Goal: Information Seeking & Learning: Learn about a topic

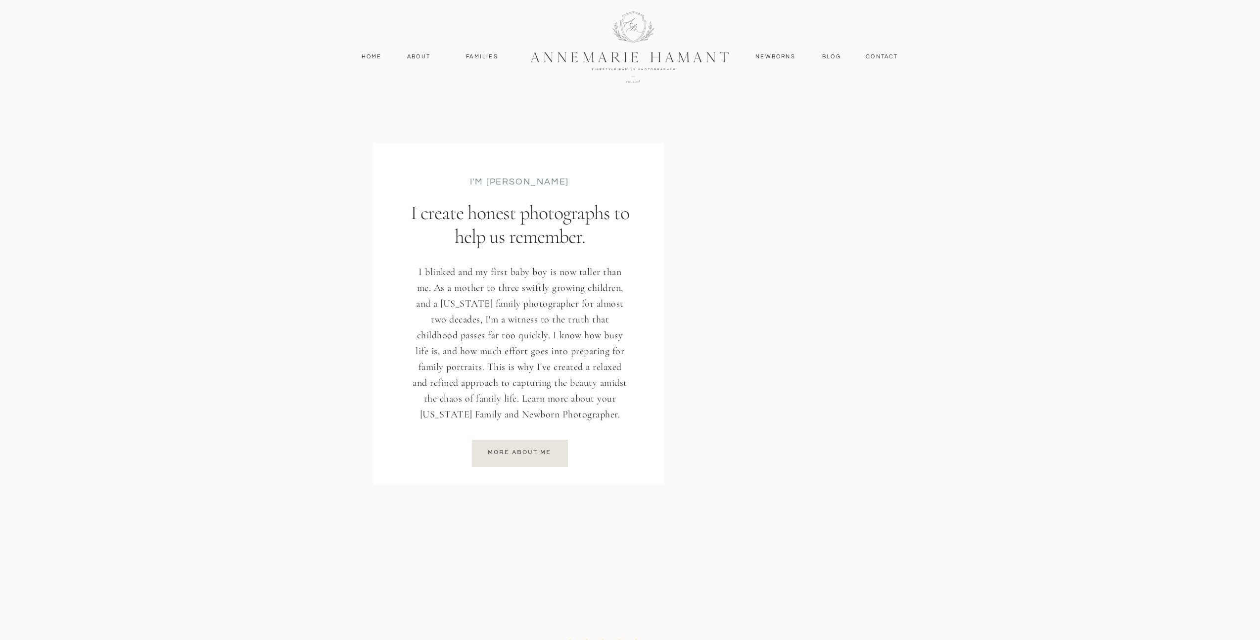
scroll to position [1273, 0]
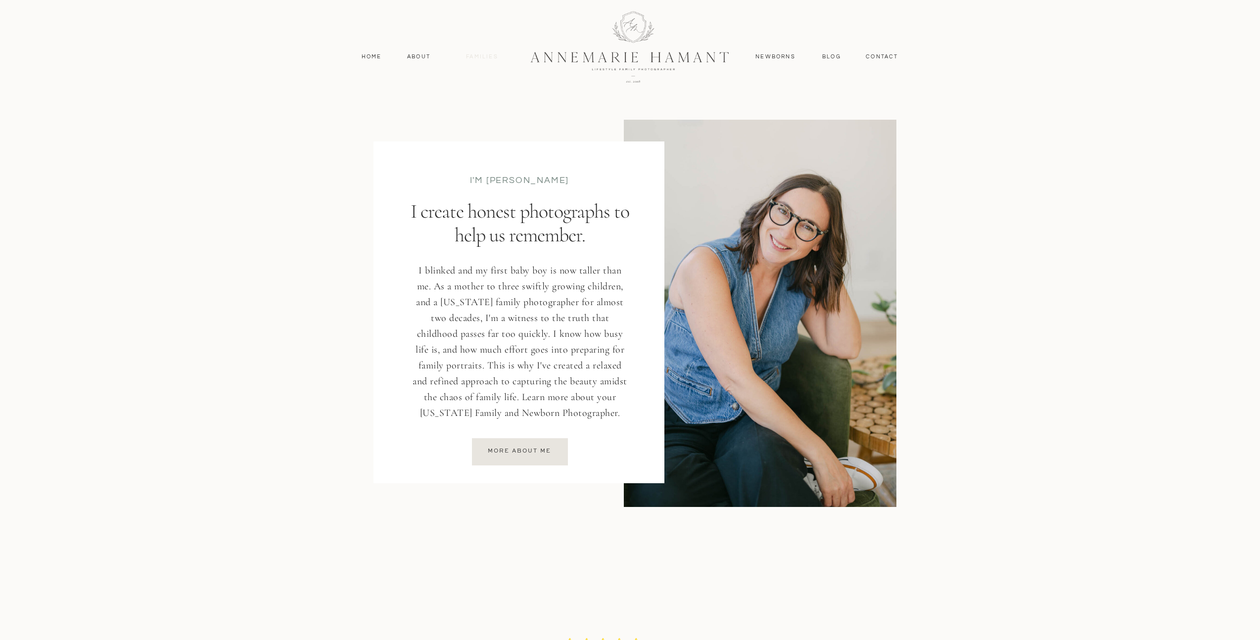
click at [475, 57] on nav "Families" at bounding box center [482, 56] width 45 height 9
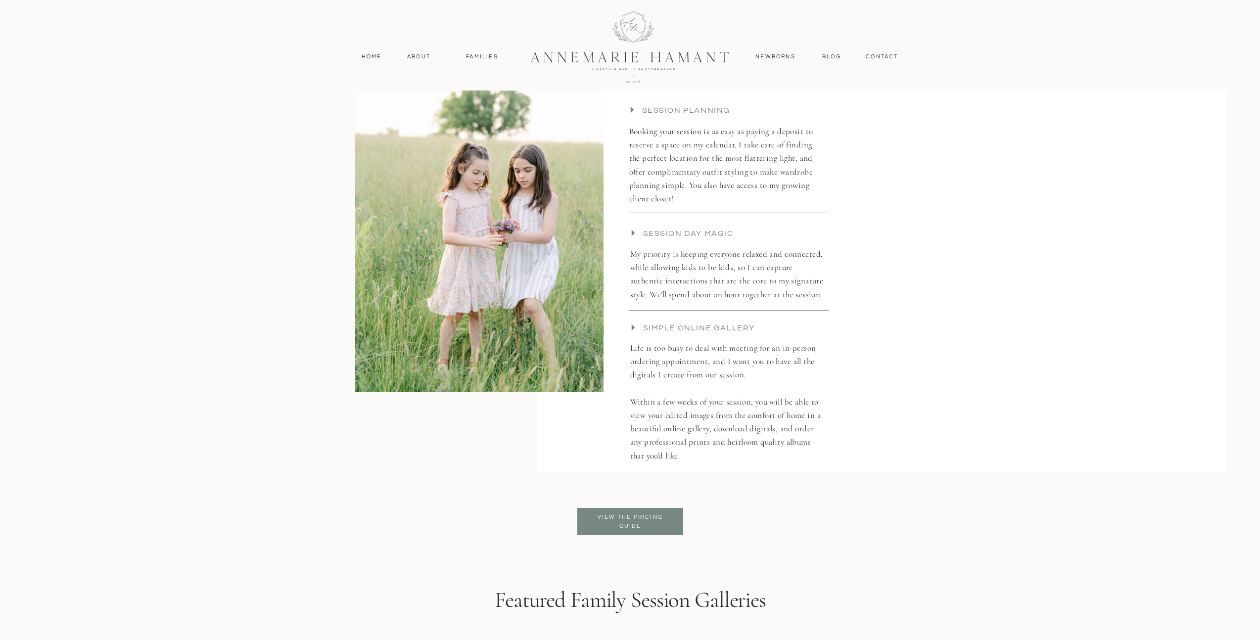
scroll to position [2171, 0]
click at [613, 515] on p "View the pricing guide" at bounding box center [630, 523] width 81 height 18
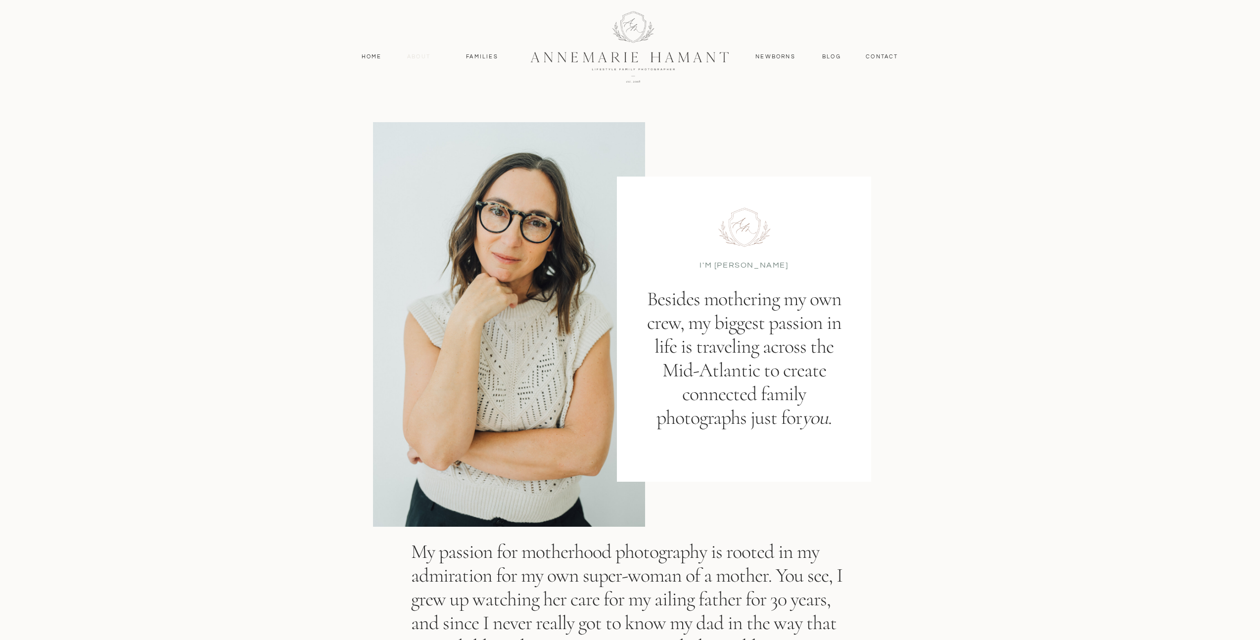
click at [414, 58] on nav "About" at bounding box center [419, 56] width 29 height 9
click at [482, 56] on nav "Families" at bounding box center [482, 56] width 45 height 9
